Goal: Task Accomplishment & Management: Manage account settings

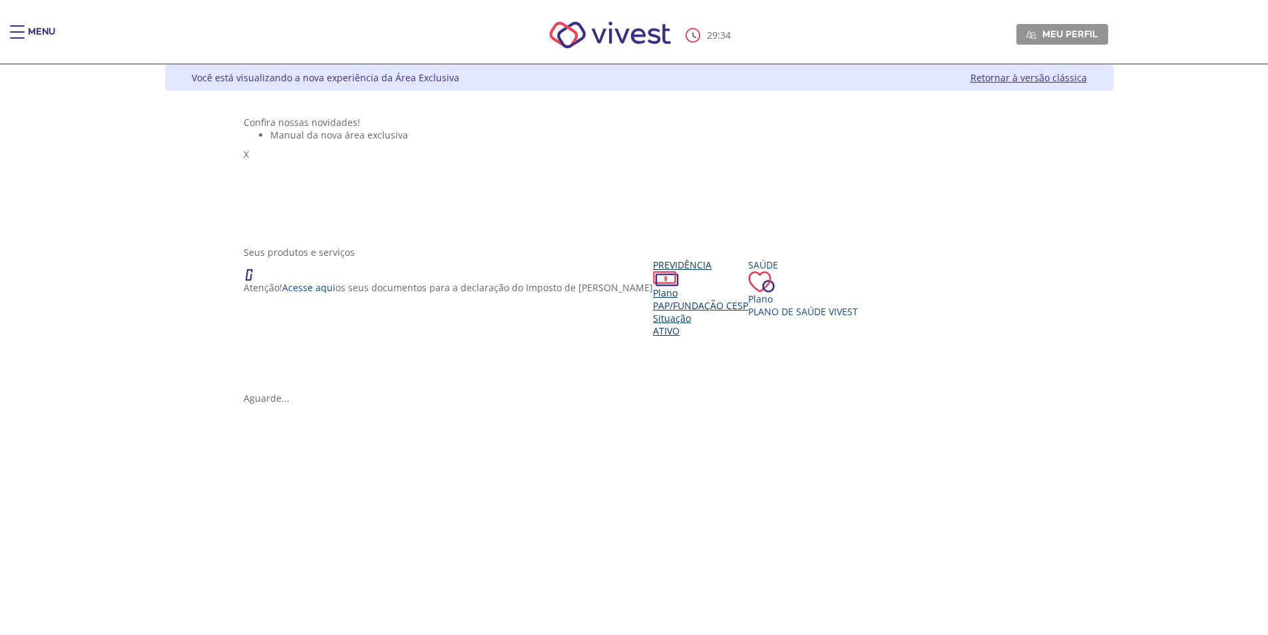
click at [653, 324] on div "Situação" at bounding box center [700, 318] width 95 height 13
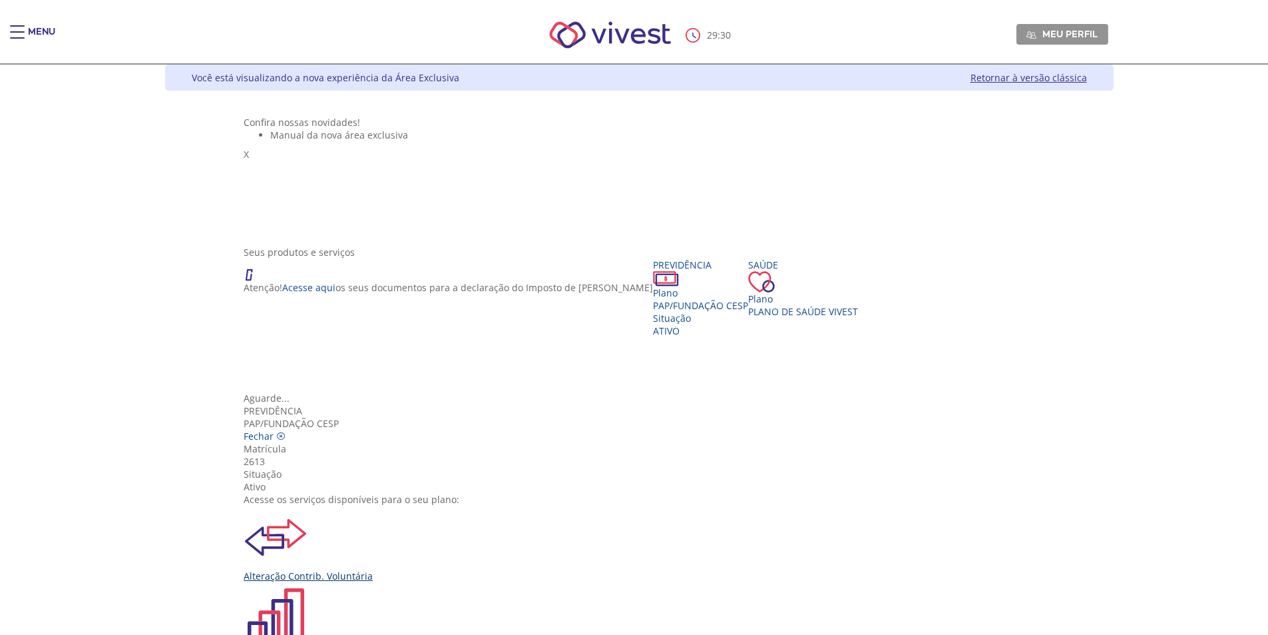
click at [457, 569] on div "Alteração Contrib. Voluntária" at bounding box center [639, 575] width 791 height 13
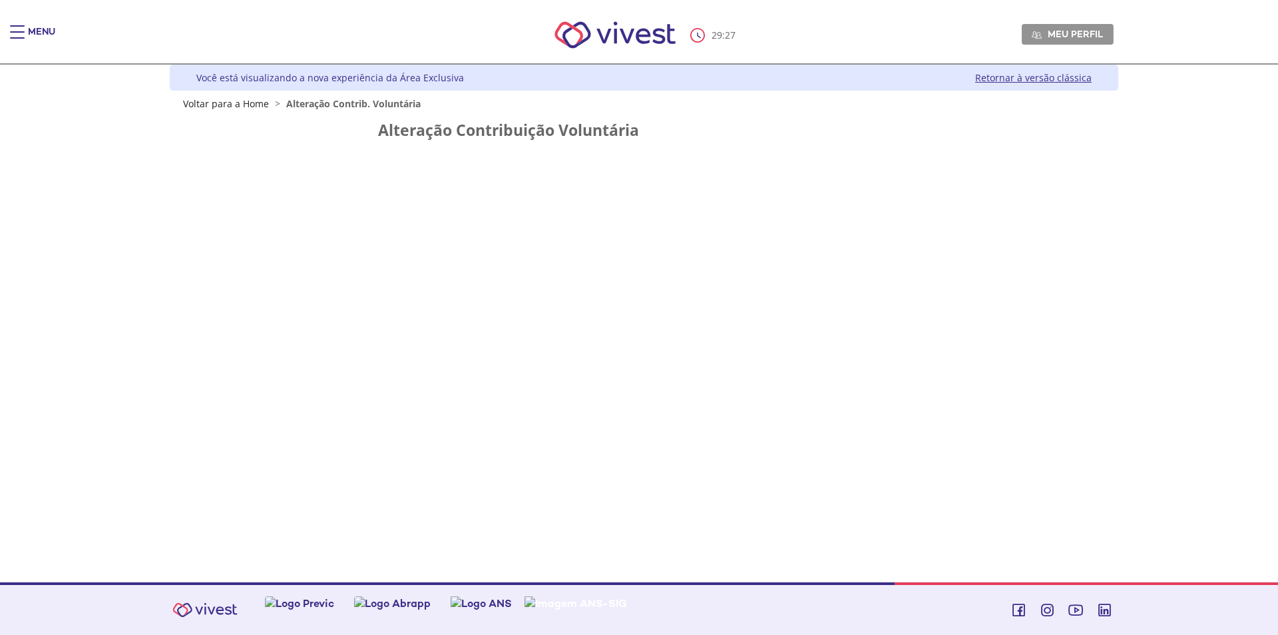
click at [677, 370] on div "Z6_L19A13G0LGPF00Q7UV9Q807RM1 Você está visualizando a nova experiência da Área…" at bounding box center [639, 323] width 959 height 517
click at [577, 405] on div "Z6_L19A13G0LGPF00Q7UV9Q807RM1 Você está visualizando a nova experiência da Área…" at bounding box center [639, 323] width 959 height 517
click at [1019, 80] on link "Retornar à versão clássica" at bounding box center [1033, 77] width 117 height 13
